Goal: Task Accomplishment & Management: Manage account settings

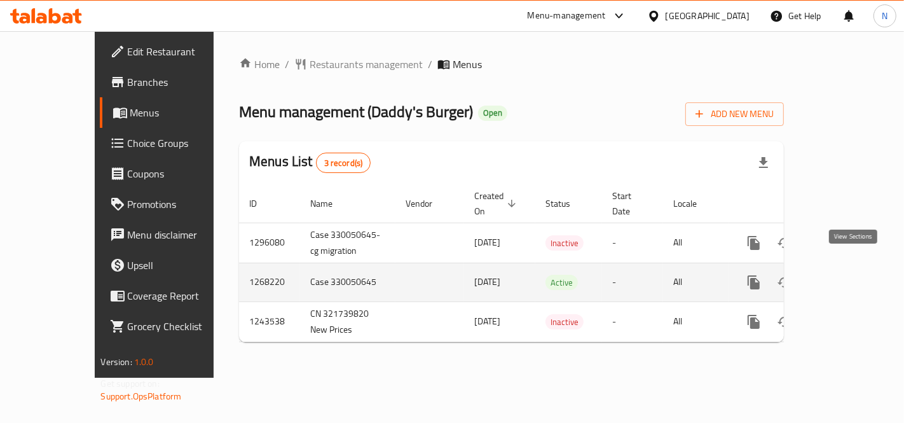
click at [853, 275] on icon "enhanced table" at bounding box center [845, 282] width 15 height 15
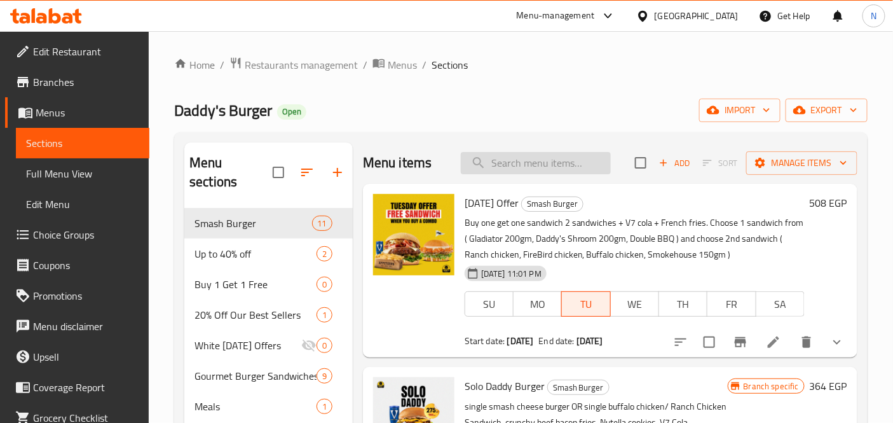
click at [505, 159] on input "search" at bounding box center [536, 163] width 150 height 22
paste input "fries"
type input "fries"
click at [107, 175] on span "Full Menu View" at bounding box center [82, 173] width 113 height 15
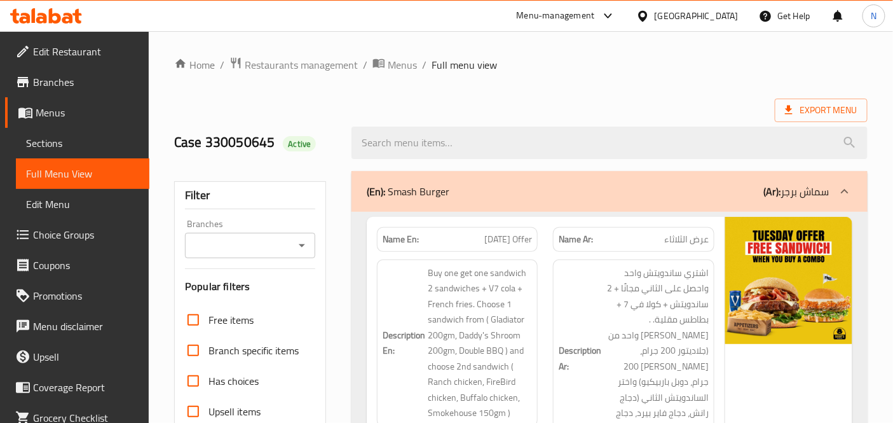
click at [536, 331] on div "Description En: Buy one get one sandwich 2 sandwiches + V7 cola + French fries.…" at bounding box center [457, 342] width 161 height 167
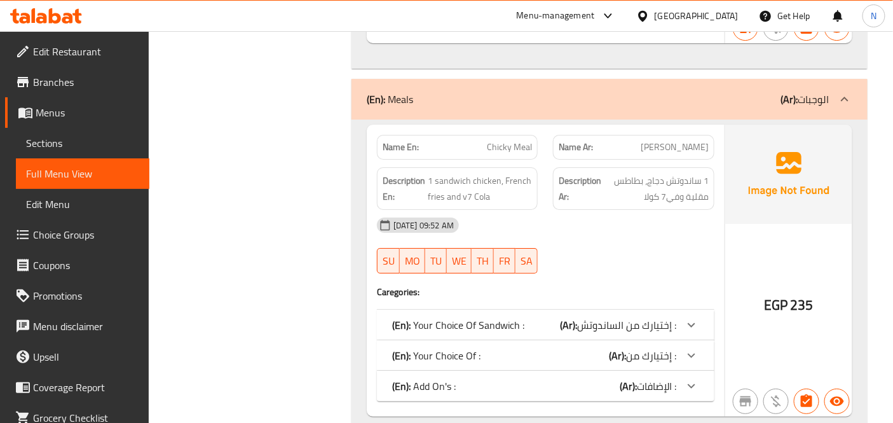
scroll to position [7995, 0]
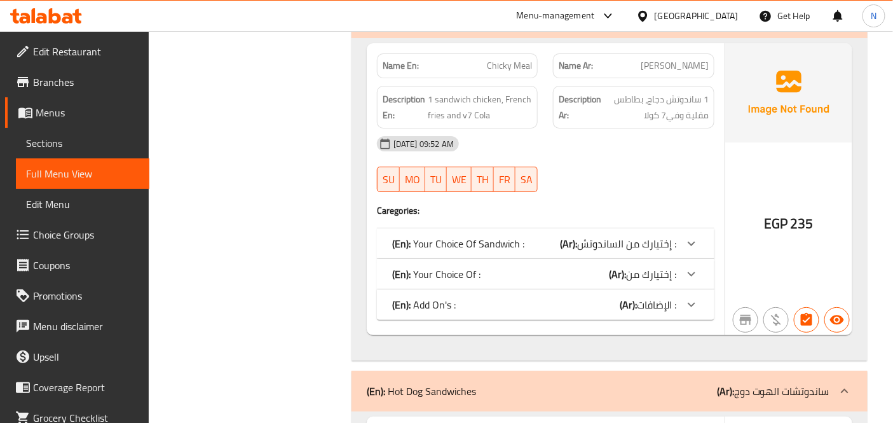
click at [611, 234] on span "إختيارك من الساندوتش :" at bounding box center [626, 243] width 99 height 19
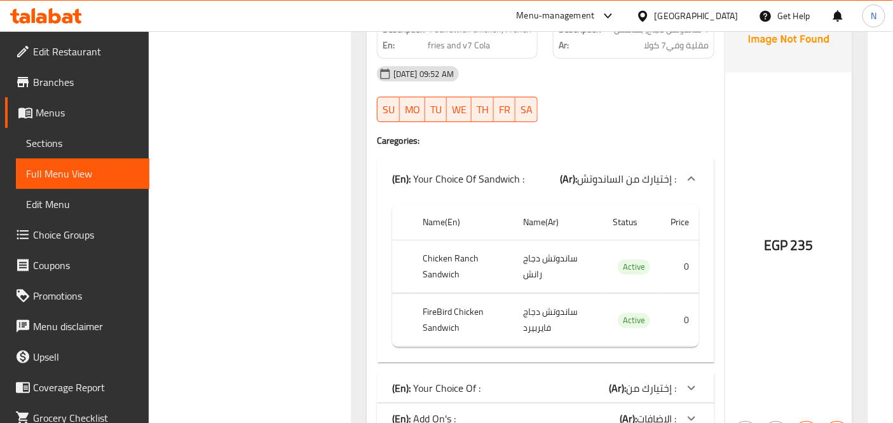
scroll to position [8066, 0]
drag, startPoint x: 439, startPoint y: 332, endPoint x: 417, endPoint y: 318, distance: 25.4
click at [439, 371] on div "(En): Your Choice Of : (Ar): إختيارك من :" at bounding box center [546, 386] width 338 height 31
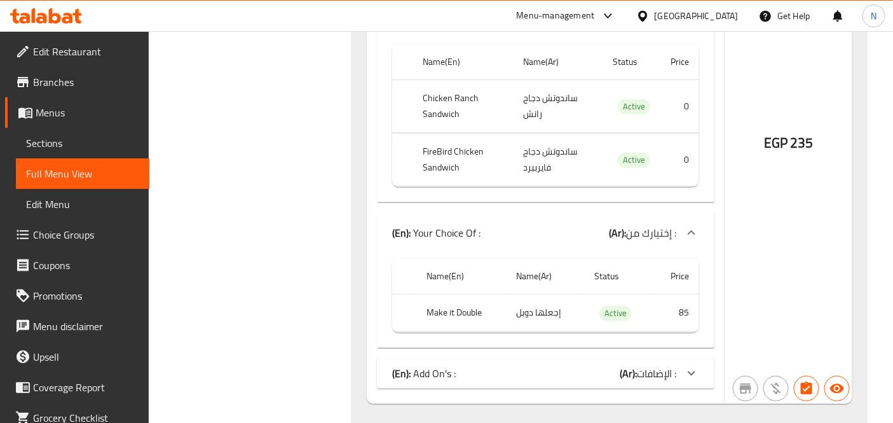
scroll to position [8277, 0]
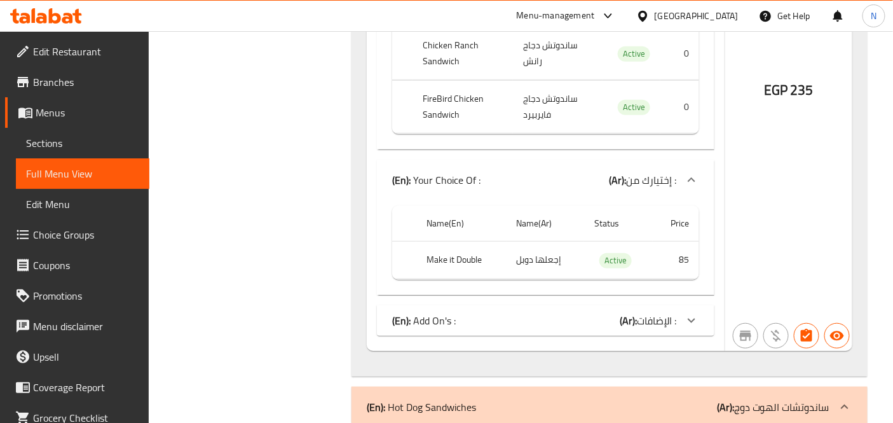
click at [416, 305] on div "(En): Add On's : (Ar): الإضافات :" at bounding box center [546, 320] width 338 height 31
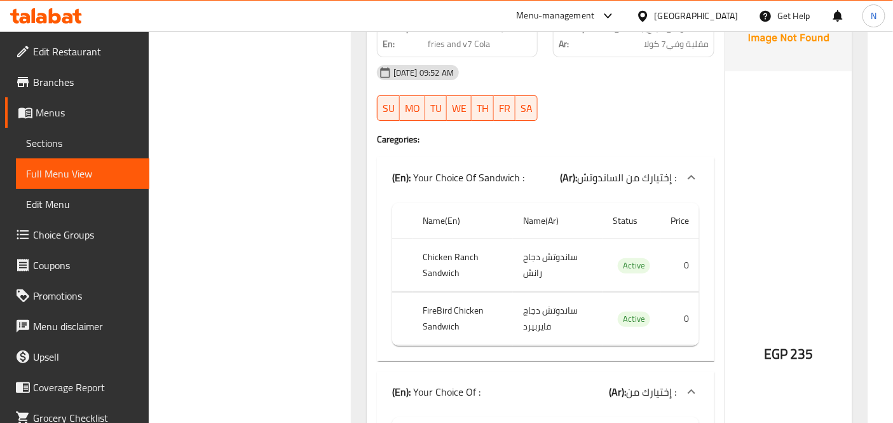
scroll to position [7783, 0]
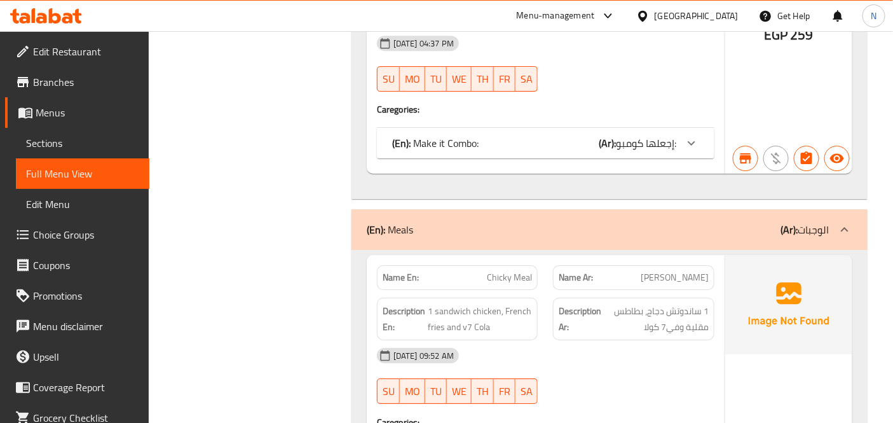
click at [498, 271] on span "Chicky Meal" at bounding box center [509, 277] width 45 height 13
copy span "Chicky Meal"
click at [83, 146] on span "Sections" at bounding box center [82, 142] width 113 height 15
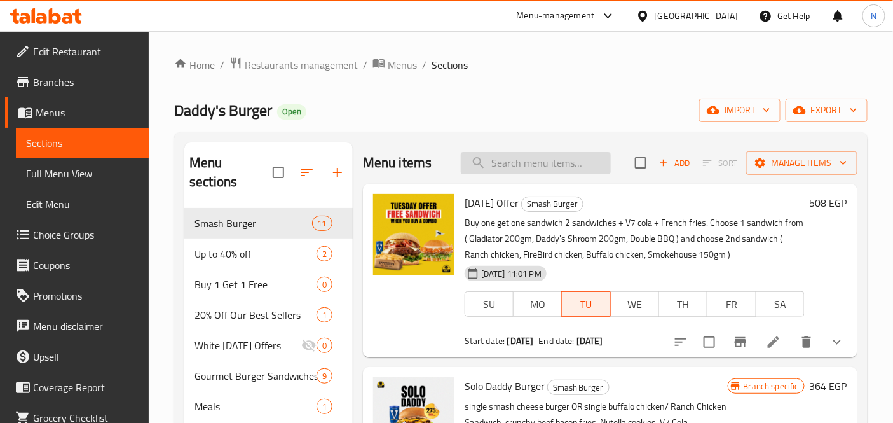
click at [536, 170] on input "search" at bounding box center [536, 163] width 150 height 22
paste input "Chicky Meal"
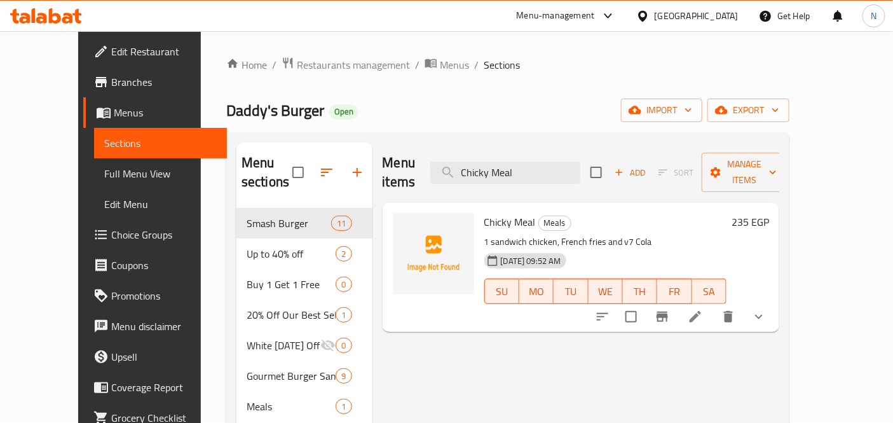
type input "Chicky Meal"
click at [713, 305] on li at bounding box center [696, 316] width 36 height 23
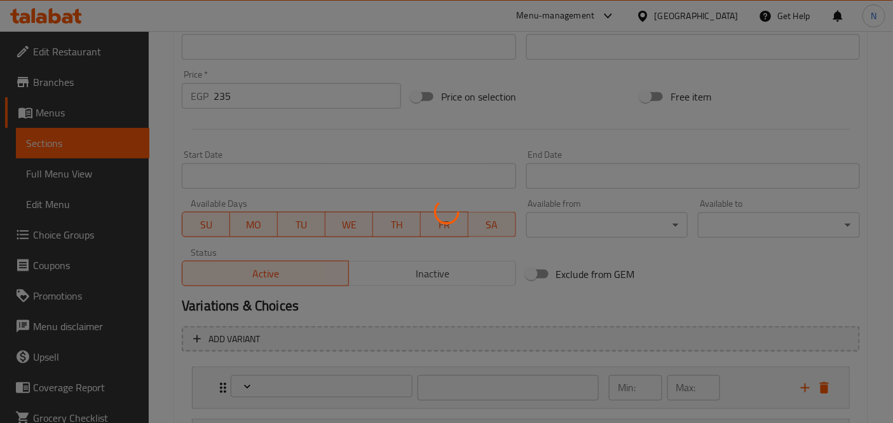
type input "إختيارك من الساندوتش :"
type input "1"
type input "إختيارك من :"
type input "0"
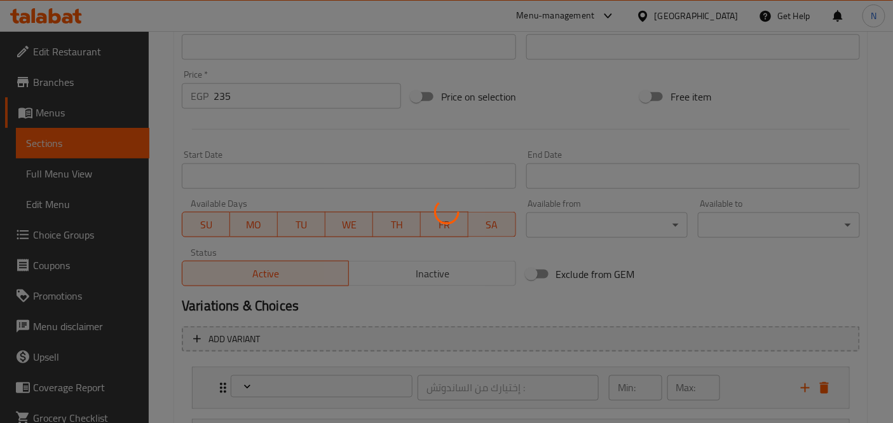
type input "0"
type input "الإضافات :"
type input "0"
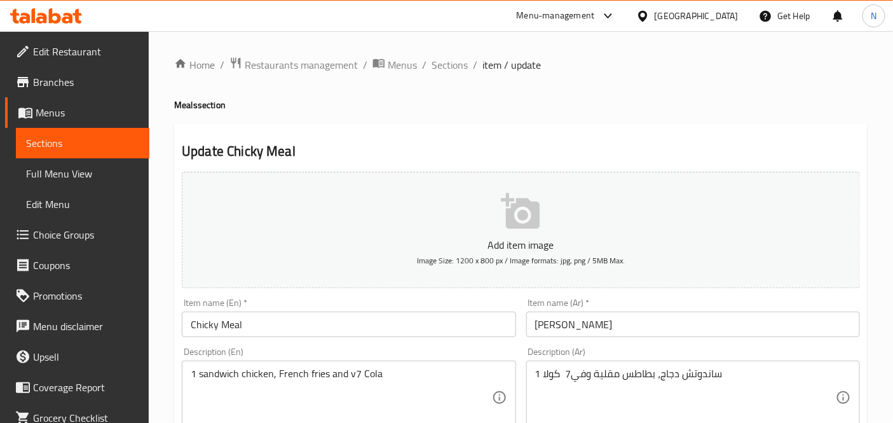
drag, startPoint x: 345, startPoint y: 5, endPoint x: 499, endPoint y: 65, distance: 165.2
click at [446, 64] on span "Sections" at bounding box center [450, 64] width 36 height 15
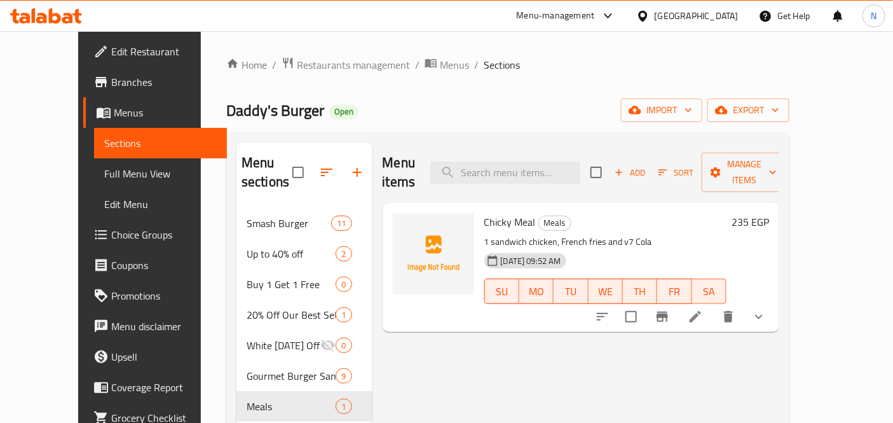
click at [111, 85] on span "Branches" at bounding box center [164, 81] width 106 height 15
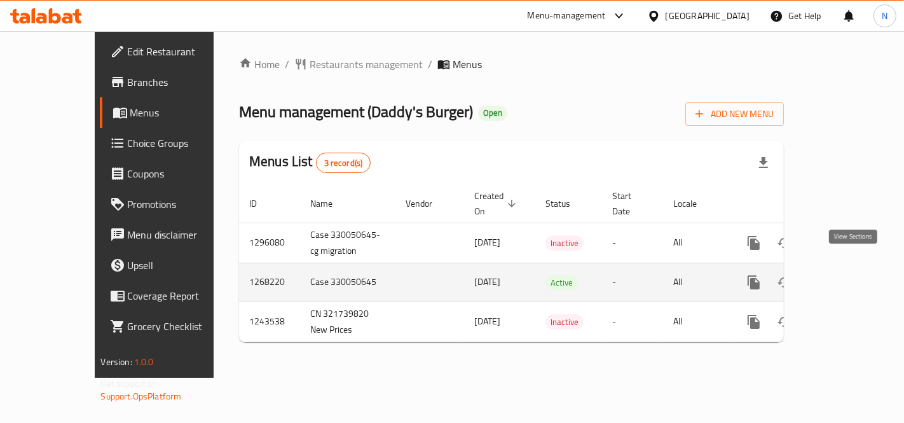
click at [849, 275] on icon "enhanced table" at bounding box center [845, 282] width 15 height 15
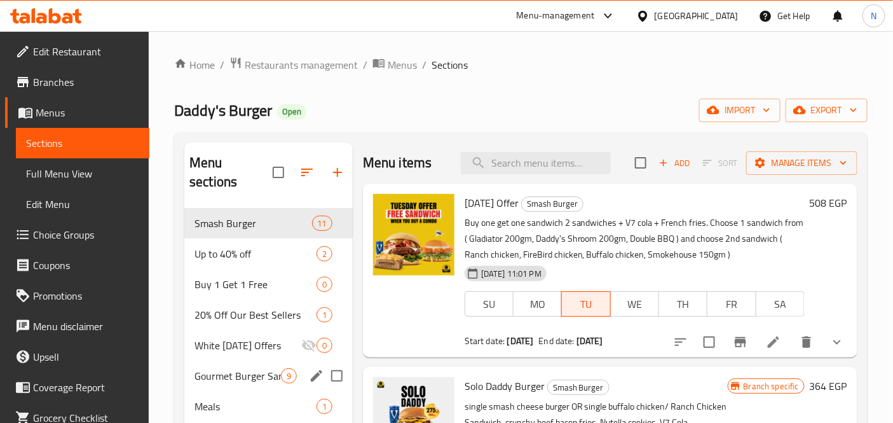
scroll to position [282, 0]
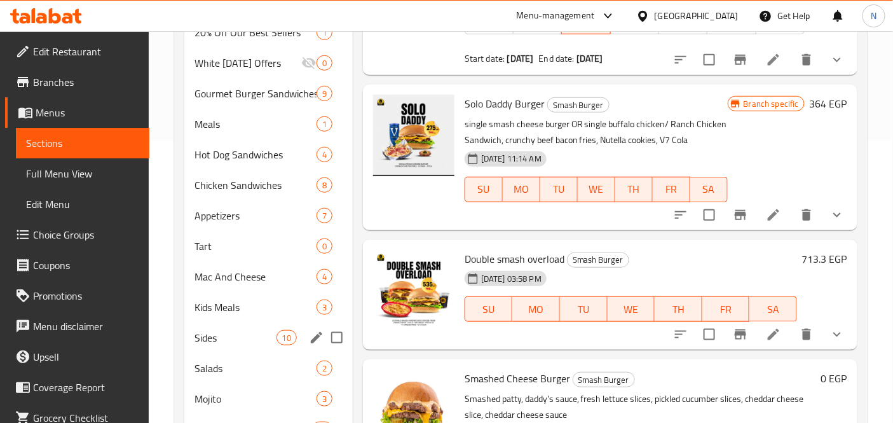
click at [242, 326] on div "Sides 10" at bounding box center [268, 337] width 168 height 31
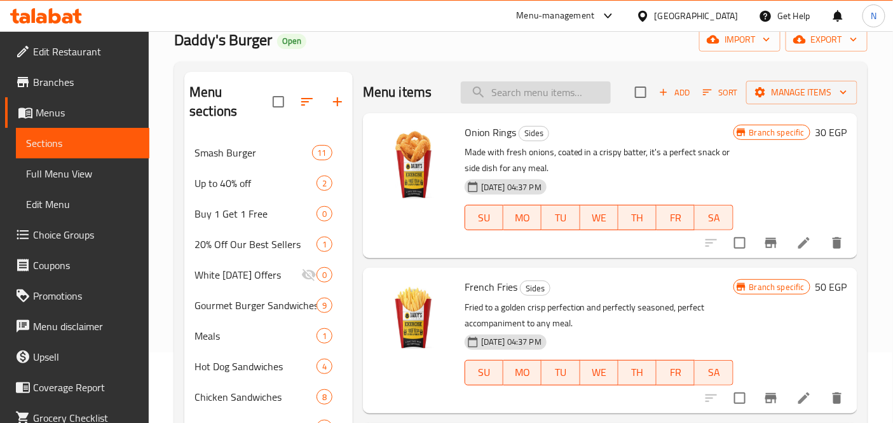
click at [528, 86] on input "search" at bounding box center [536, 92] width 150 height 22
paste input "Chicky"
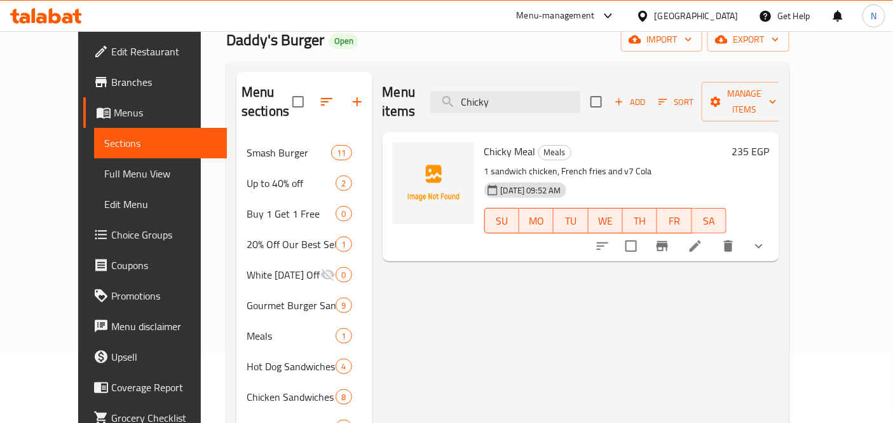
type input "Chicky"
click at [703, 238] on icon at bounding box center [695, 245] width 15 height 15
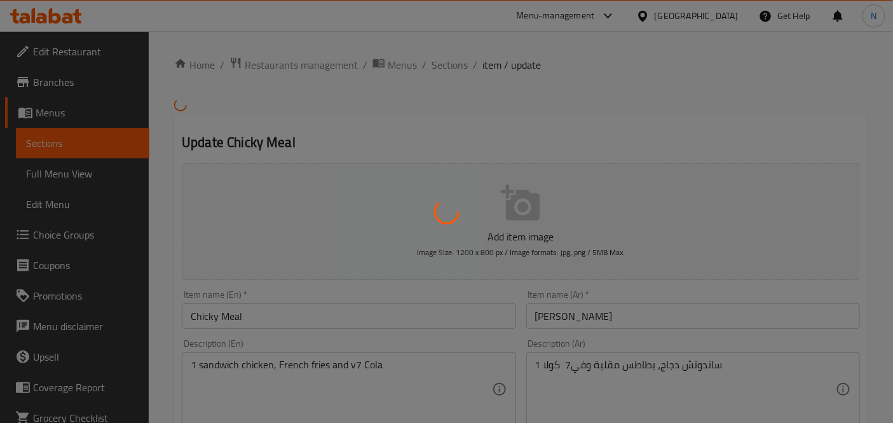
scroll to position [141, 0]
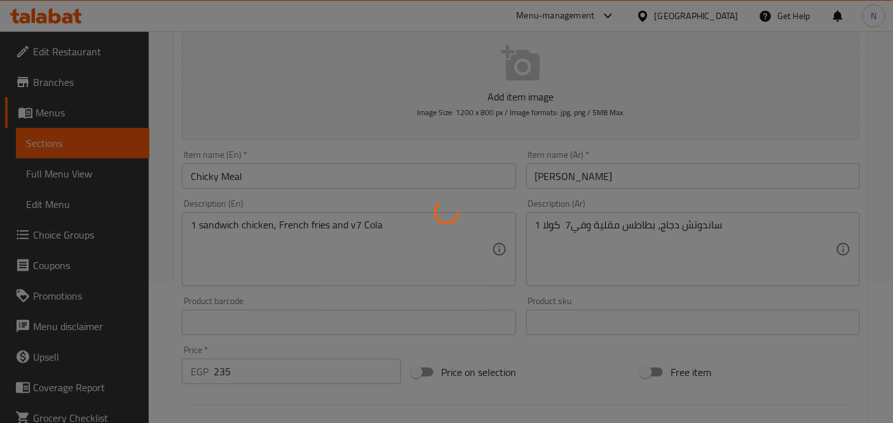
type input "إختيارك من الساندوتش :"
type input "1"
type input "إختيارك من :"
type input "0"
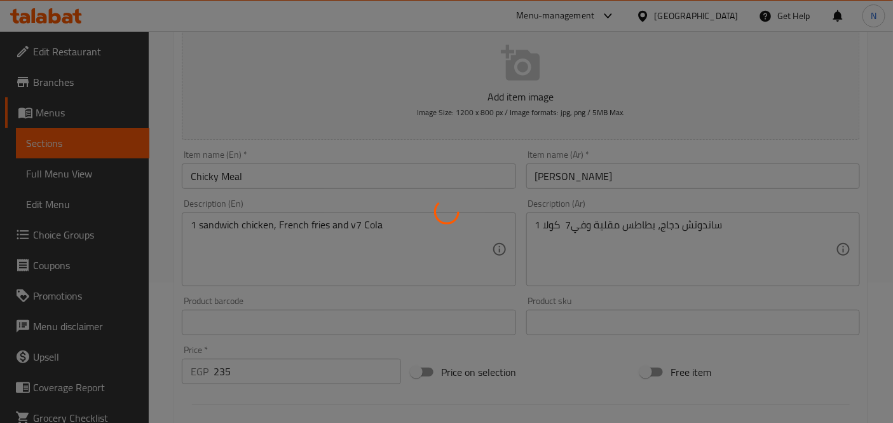
type input "0"
type input "الإضافات :"
type input "0"
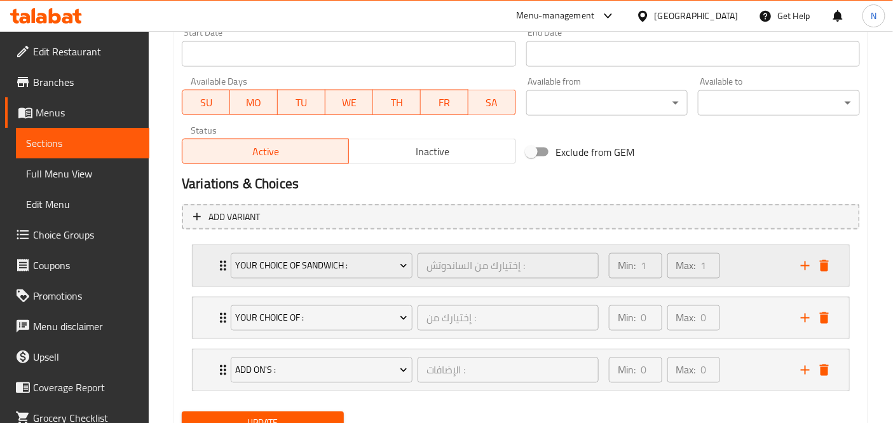
scroll to position [599, 0]
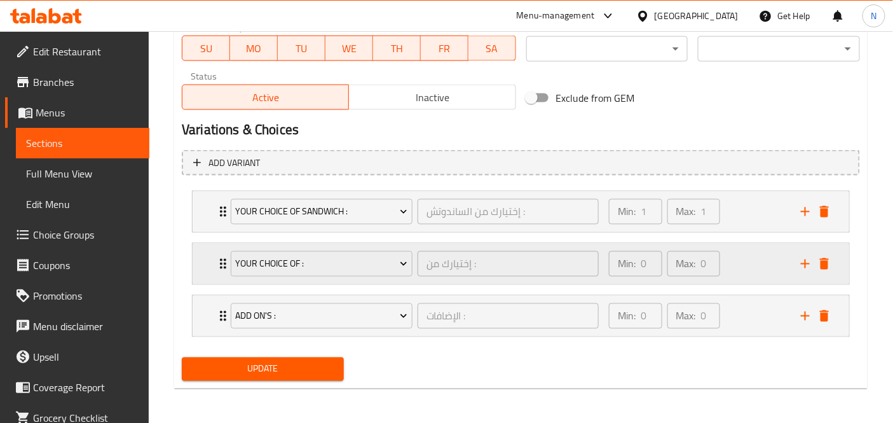
click at [756, 261] on div "Min: 0 ​ Max: 0 ​" at bounding box center [697, 263] width 192 height 41
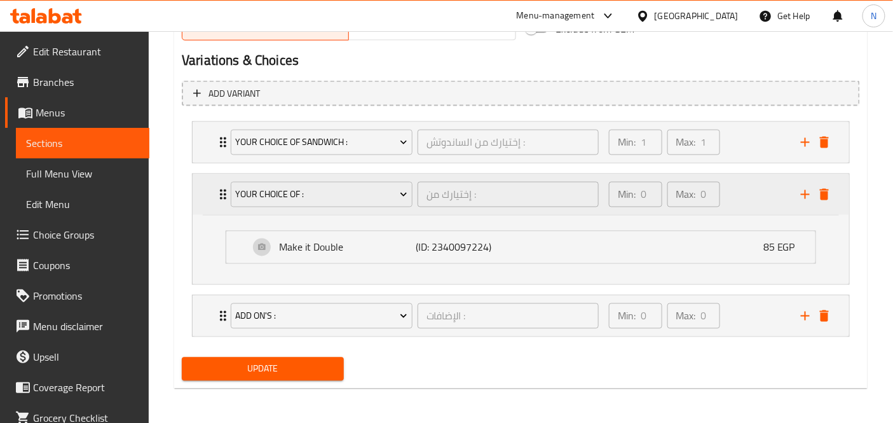
click at [757, 194] on div "Min: 0 ​ Max: 0 ​" at bounding box center [697, 194] width 192 height 41
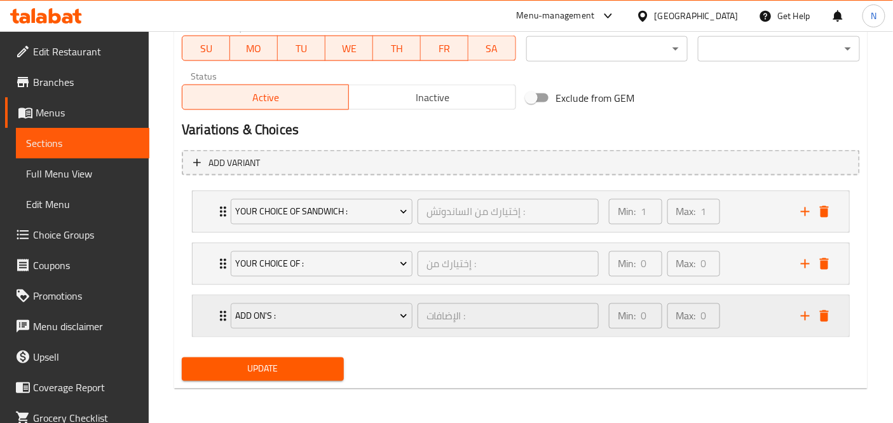
click at [740, 311] on div "Min: 0 ​ Max: 0 ​" at bounding box center [697, 316] width 192 height 41
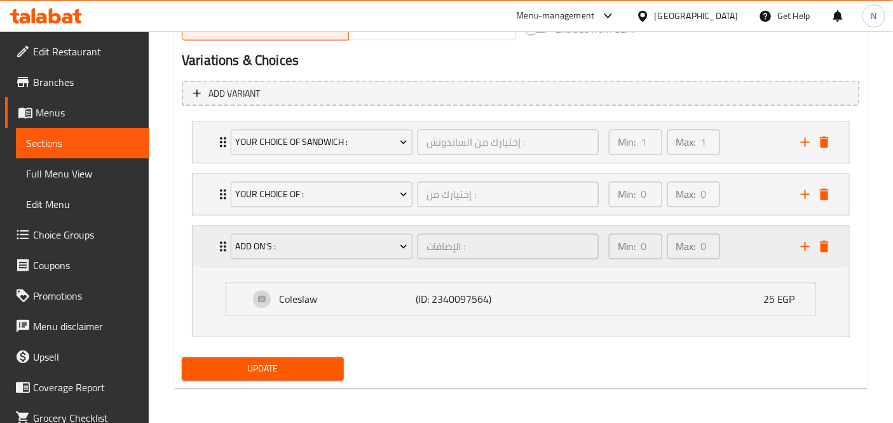
click at [747, 257] on div "Min: 0 ​ Max: 0 ​" at bounding box center [697, 246] width 192 height 41
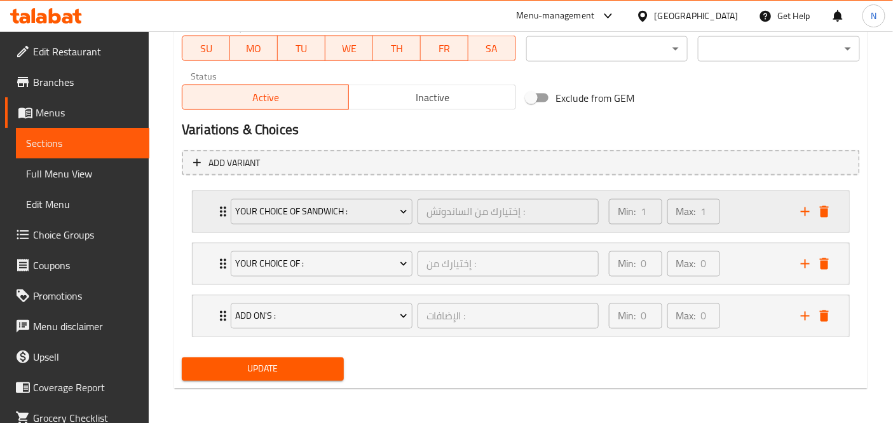
click at [727, 219] on div "Min: 1 ​ Max: 1 ​" at bounding box center [697, 211] width 192 height 41
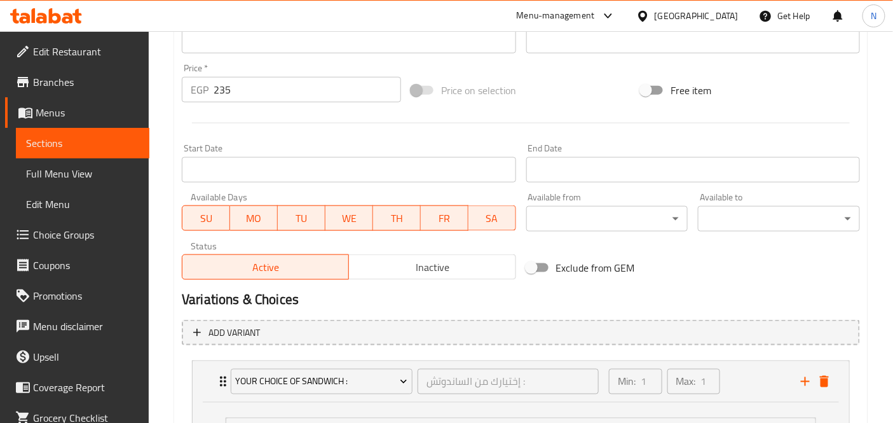
scroll to position [713, 0]
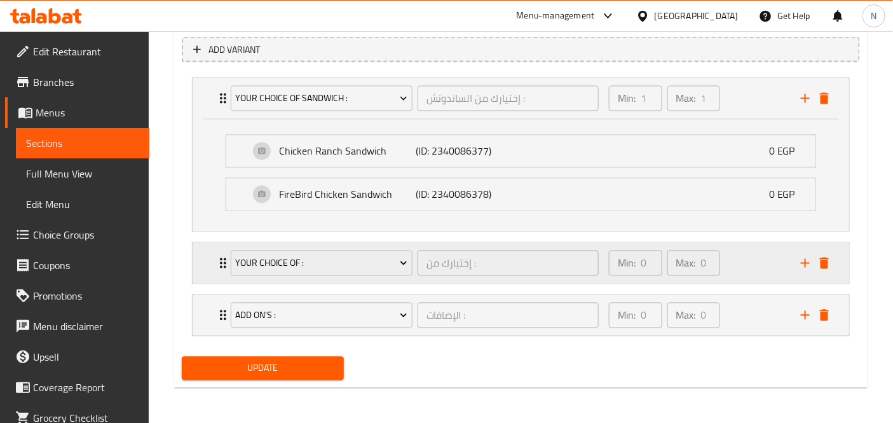
click at [749, 257] on div "Min: 0 ​ Max: 0 ​" at bounding box center [697, 263] width 192 height 41
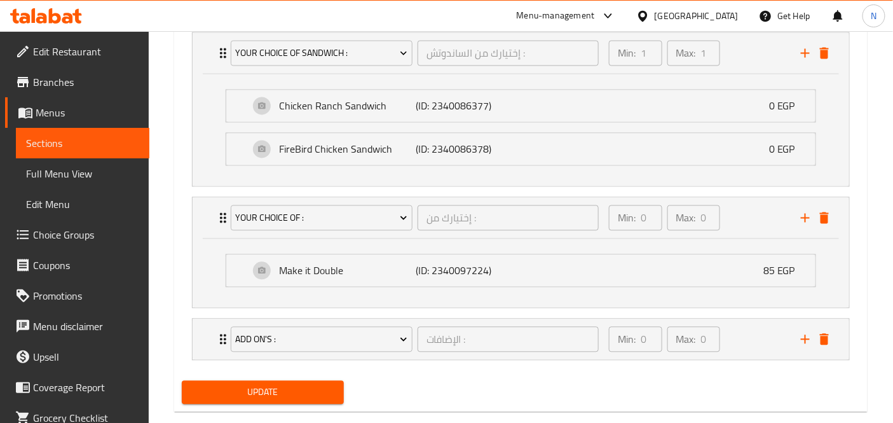
scroll to position [782, 0]
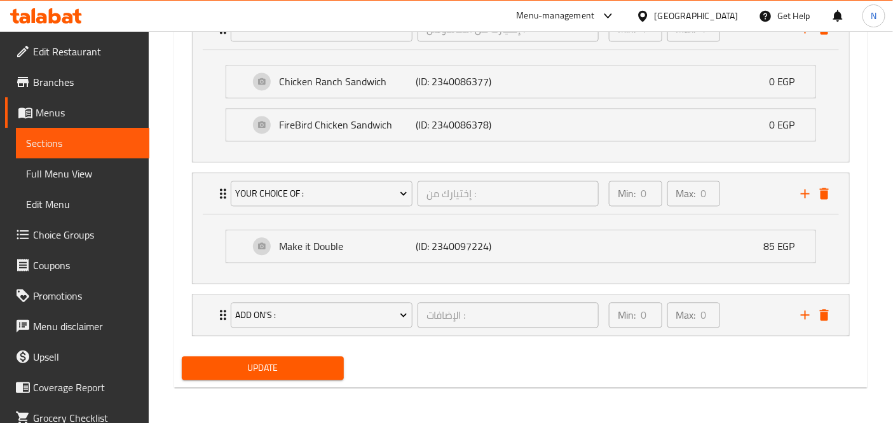
drag, startPoint x: 761, startPoint y: 303, endPoint x: 760, endPoint y: 309, distance: 6.6
click at [761, 308] on div "Your Choice Of Sandwich : إختيارك من الساندوتش : ​ Min: 1 ​ Max: 1 ​ Chicken Ra…" at bounding box center [521, 172] width 678 height 338
click at [751, 311] on div "Min: 0 ​ Max: 0 ​" at bounding box center [697, 315] width 192 height 41
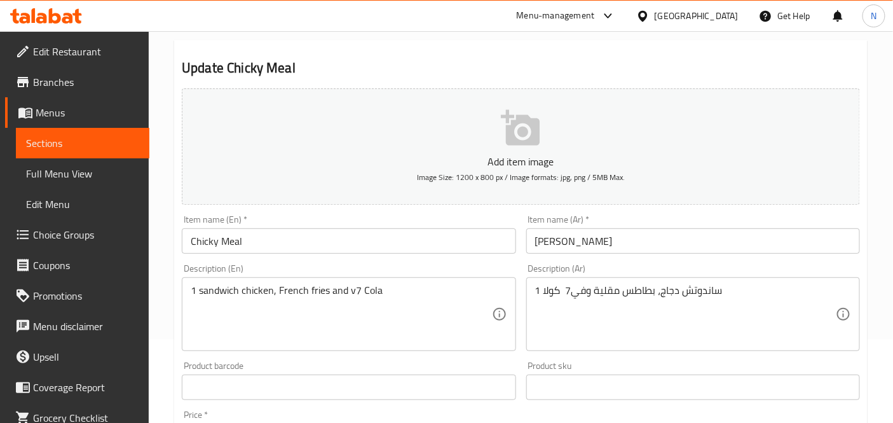
scroll to position [4, 0]
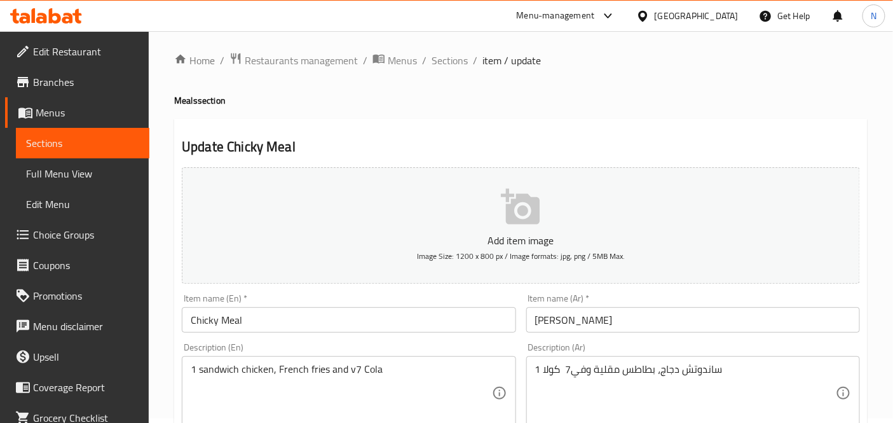
click at [433, 56] on span "Sections" at bounding box center [450, 60] width 36 height 15
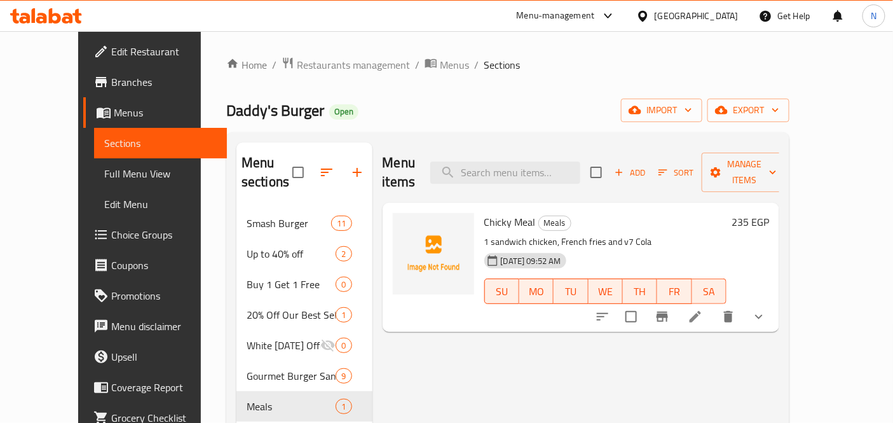
click at [713, 305] on li at bounding box center [696, 316] width 36 height 23
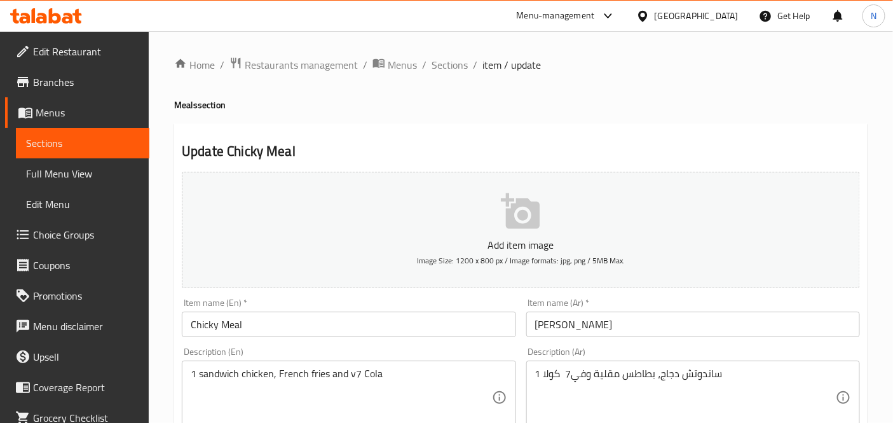
click at [521, 309] on div "Item name (Ar)   * وجبة تشيكي Item name (Ar) *" at bounding box center [693, 317] width 344 height 49
click at [87, 45] on span "Edit Restaurant" at bounding box center [86, 51] width 106 height 15
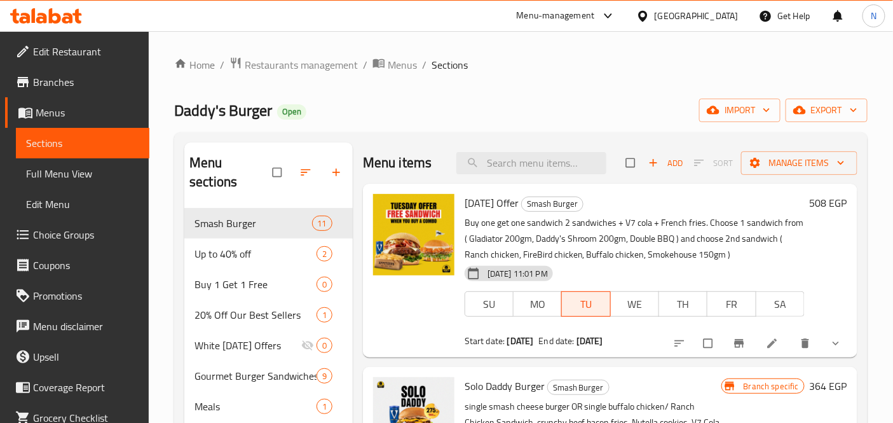
click at [68, 88] on span "Branches" at bounding box center [86, 81] width 106 height 15
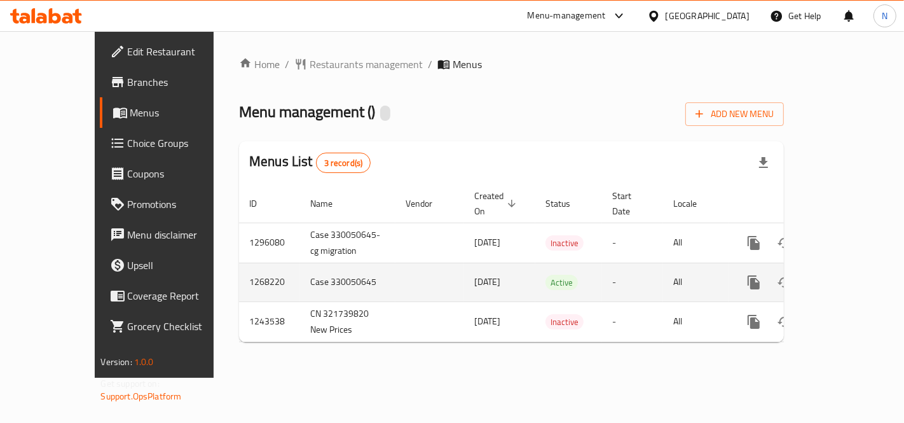
click at [850, 276] on icon "enhanced table" at bounding box center [845, 281] width 11 height 11
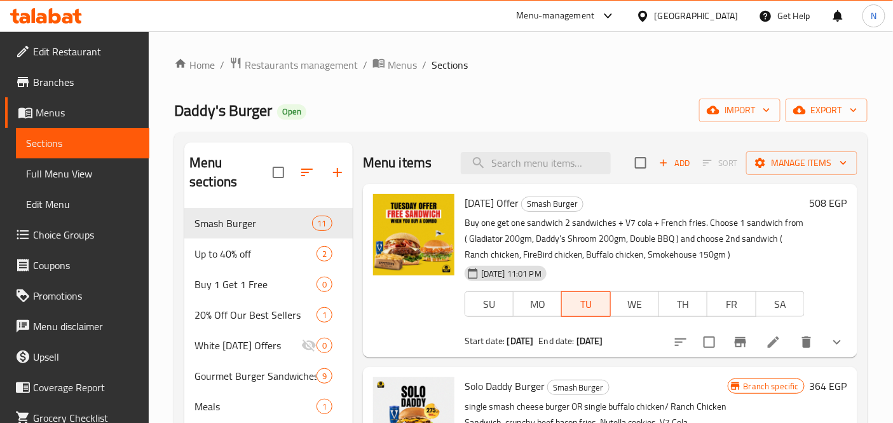
click at [568, 175] on div "Menu items Add Sort Manage items" at bounding box center [610, 162] width 495 height 41
click at [576, 167] on input "search" at bounding box center [536, 163] width 150 height 22
paste input "Chicky Meal"
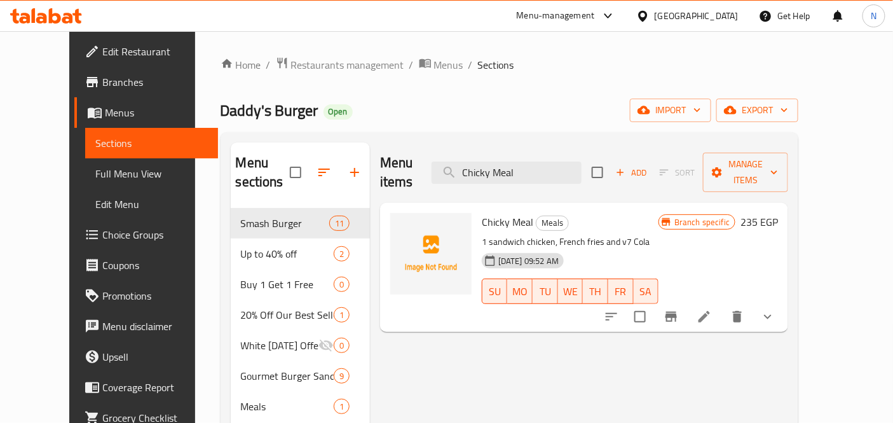
type input "Chicky Meal"
click at [677, 311] on icon "Branch-specific-item" at bounding box center [670, 316] width 11 height 10
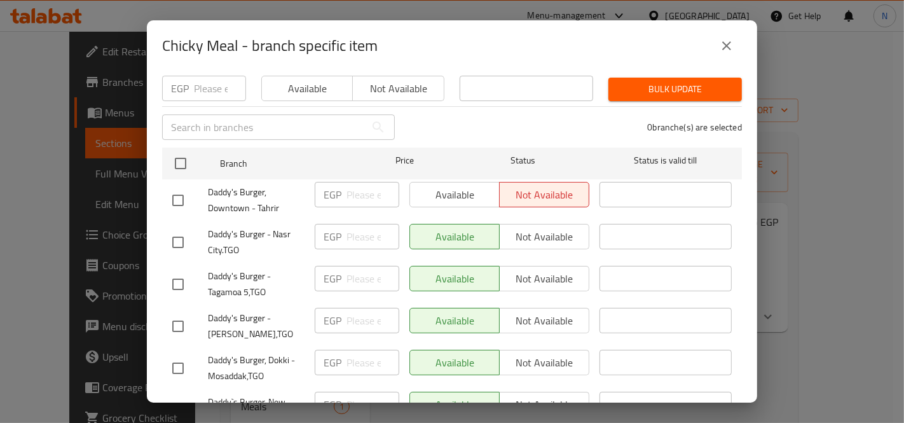
scroll to position [141, 0]
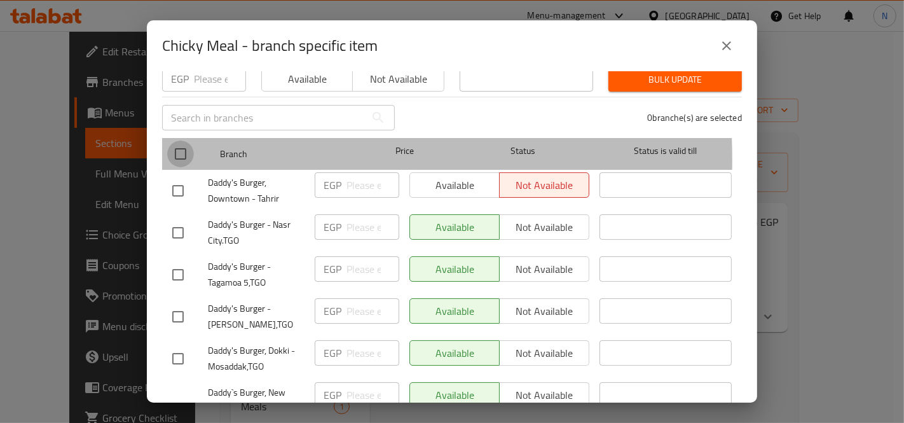
click at [192, 151] on input "checkbox" at bounding box center [180, 153] width 27 height 27
checkbox input "true"
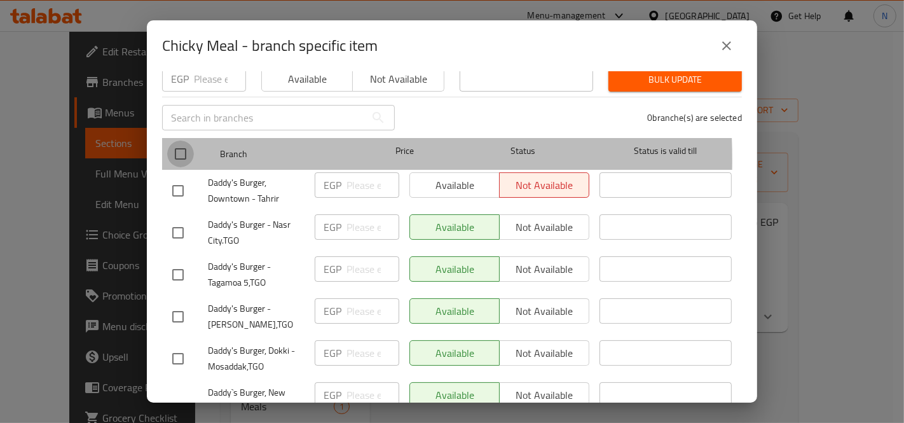
checkbox input "true"
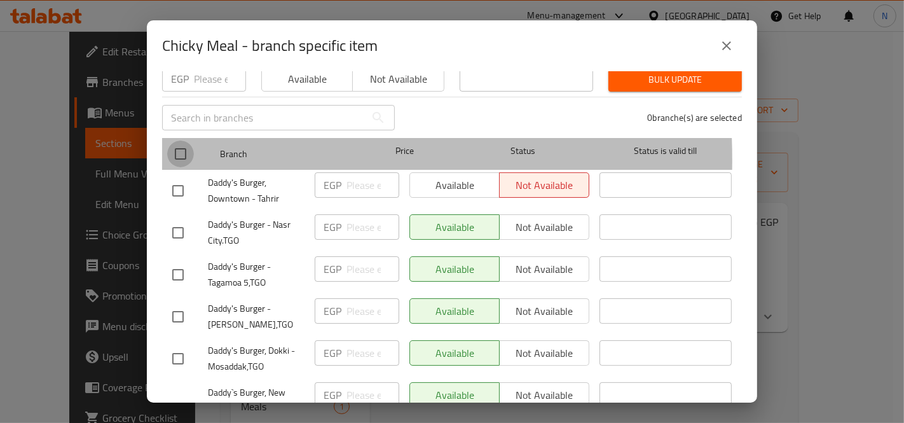
checkbox input "true"
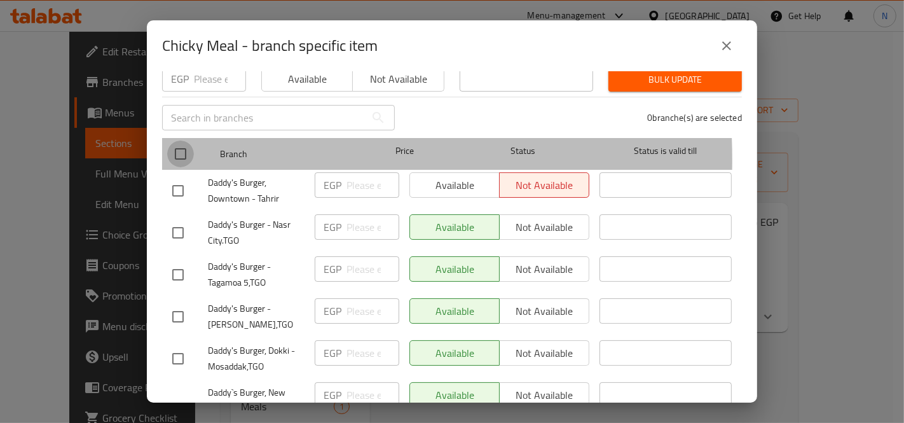
checkbox input "true"
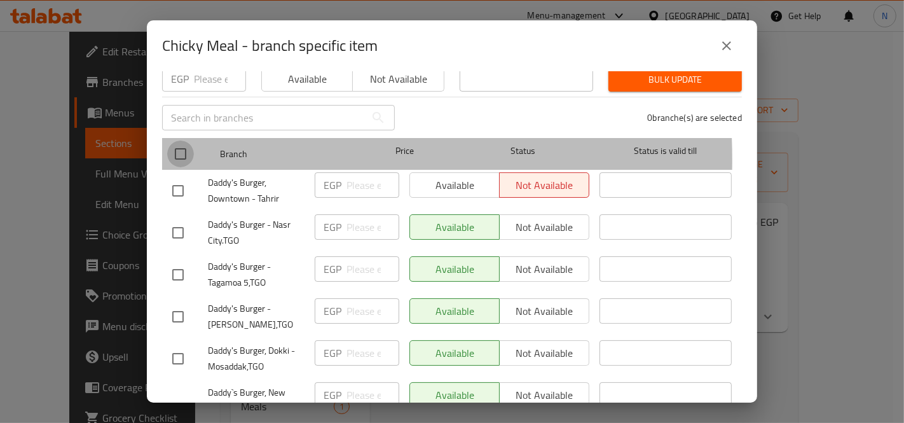
checkbox input "true"
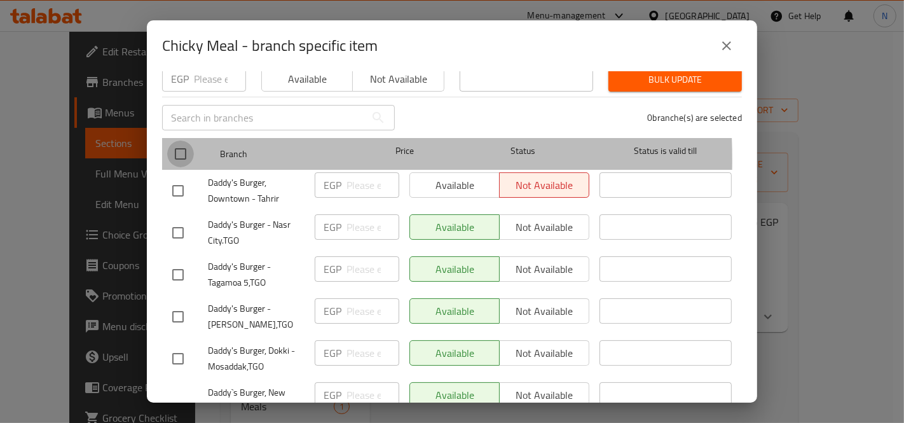
checkbox input "true"
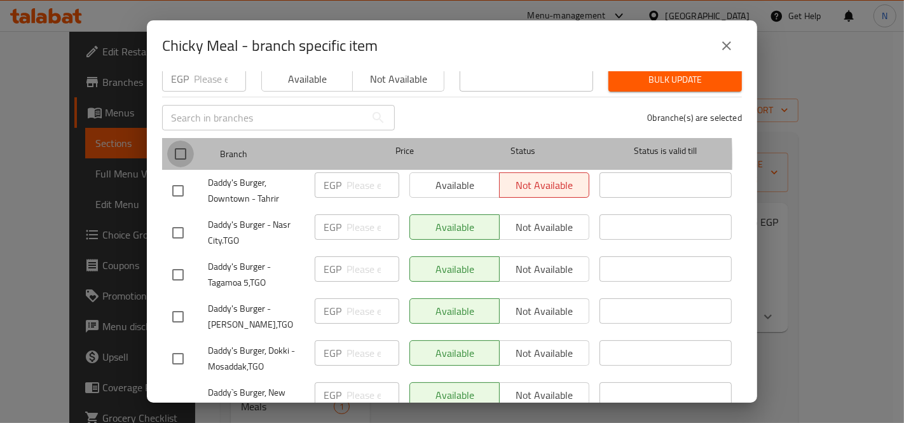
checkbox input "true"
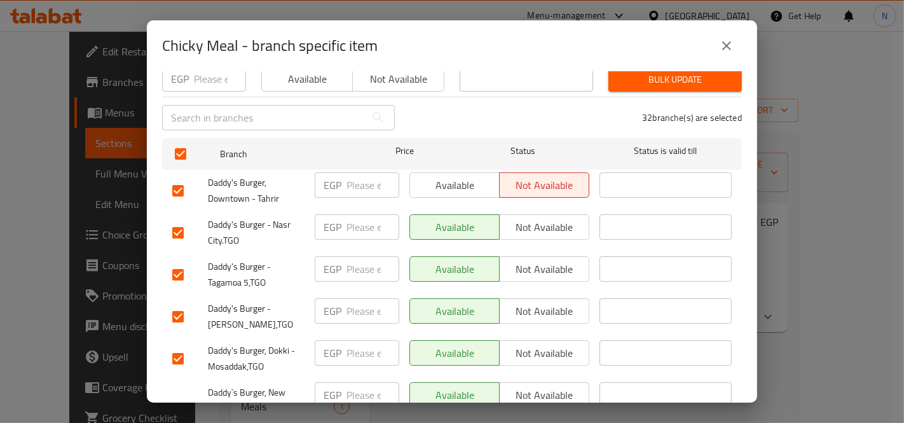
click at [173, 182] on input "checkbox" at bounding box center [178, 190] width 27 height 27
checkbox input "false"
click at [176, 180] on input "checkbox" at bounding box center [178, 190] width 27 height 27
checkbox input "true"
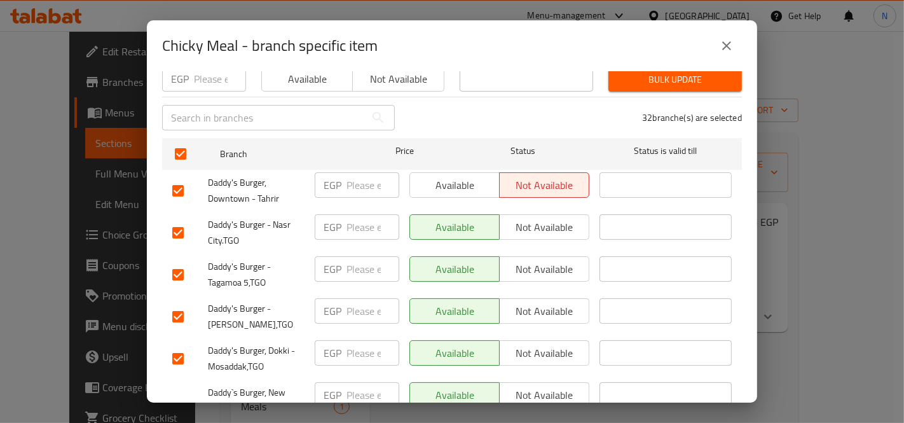
checkbox input "true"
click at [441, 176] on span "Available" at bounding box center [454, 185] width 79 height 18
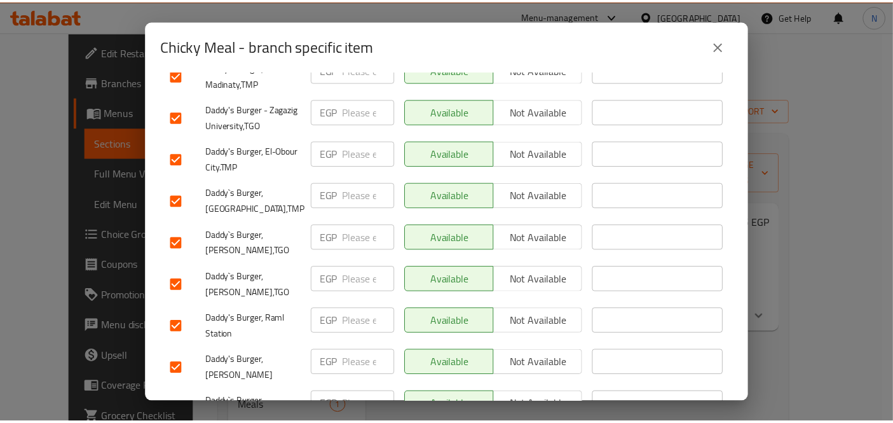
scroll to position [1368, 0]
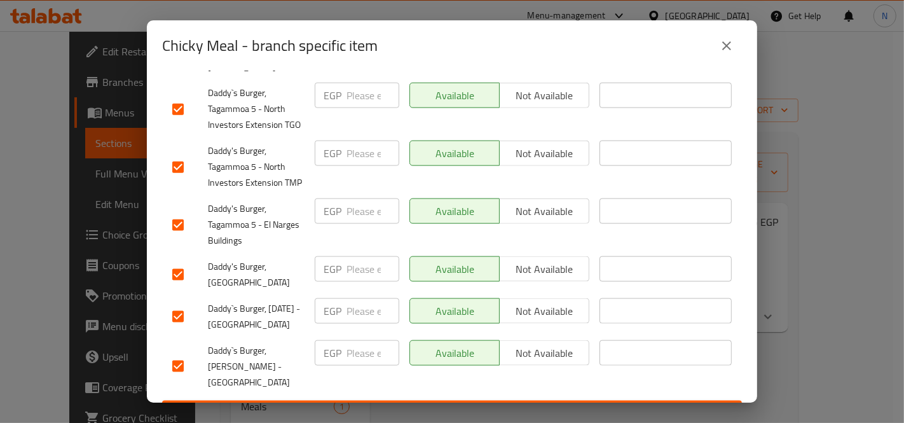
click at [528, 404] on span "Save" at bounding box center [451, 412] width 559 height 16
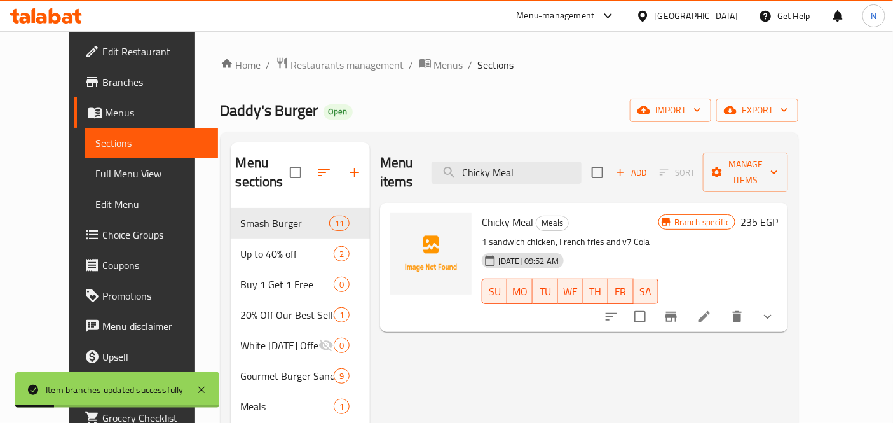
click at [638, 212] on div "Chicky Meal Meals 1 sandwich chicken, French fries and v7 Cola 14-10-2025 09:52…" at bounding box center [570, 267] width 187 height 119
click at [95, 174] on span "Full Menu View" at bounding box center [151, 173] width 113 height 15
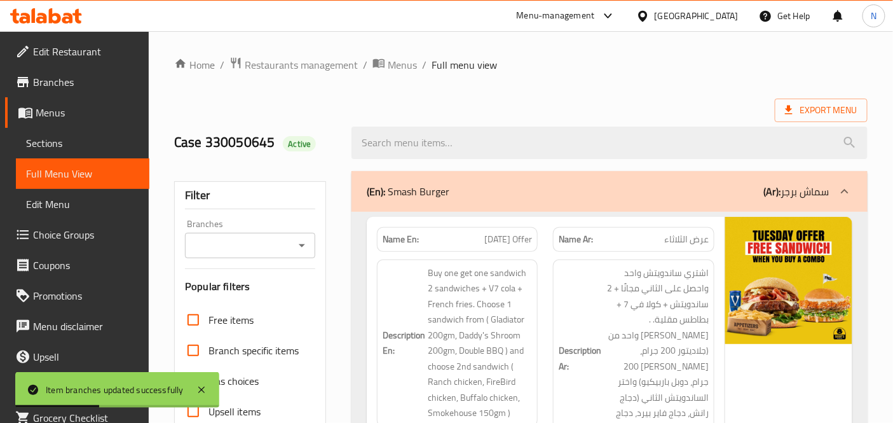
click at [89, 146] on span "Sections" at bounding box center [82, 142] width 113 height 15
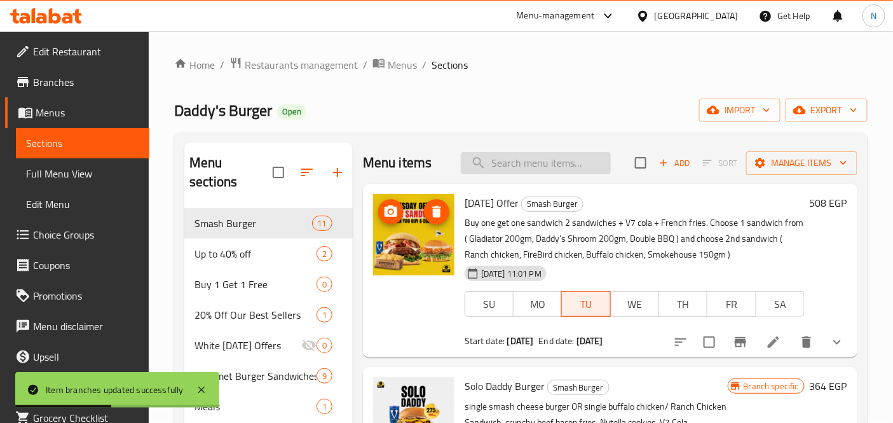
click at [557, 163] on input "search" at bounding box center [536, 163] width 150 height 22
paste input "Chicky Meal"
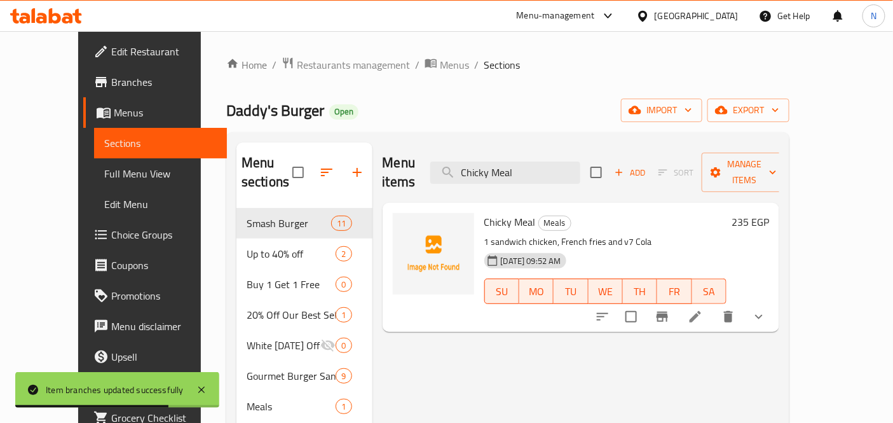
type input "Chicky Meal"
